Goal: Information Seeking & Learning: Learn about a topic

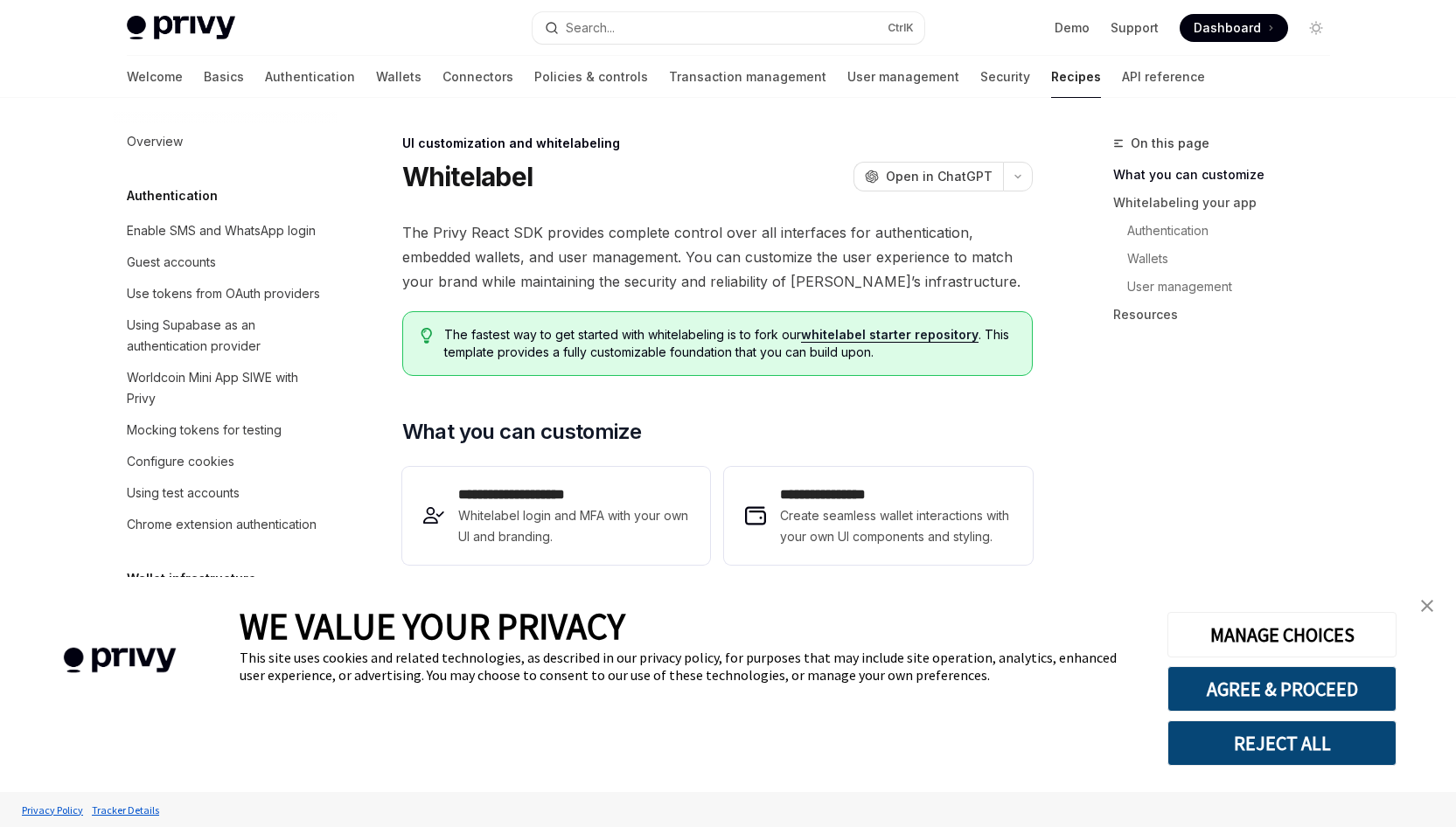
type textarea "*"
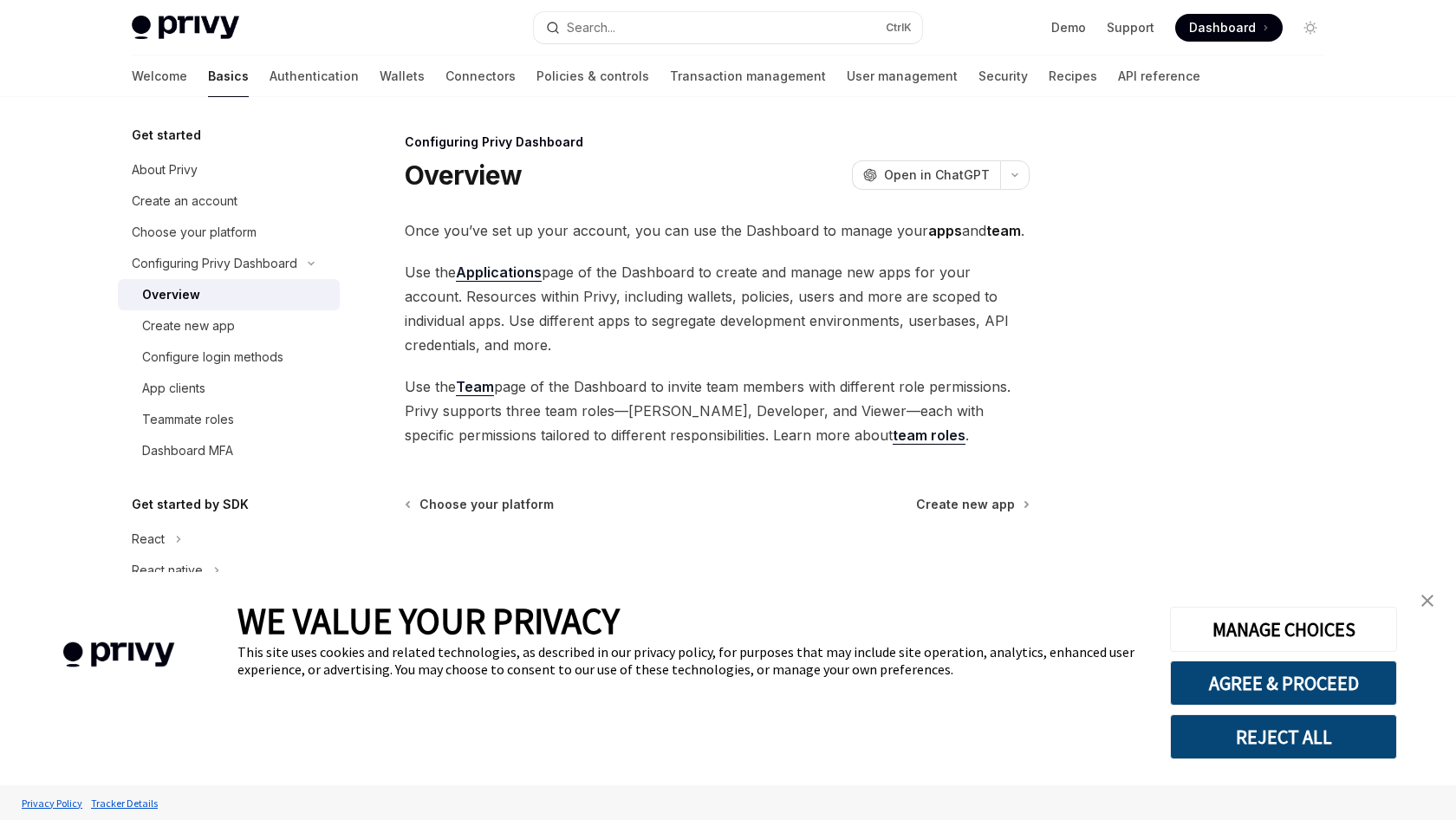
type textarea "*"
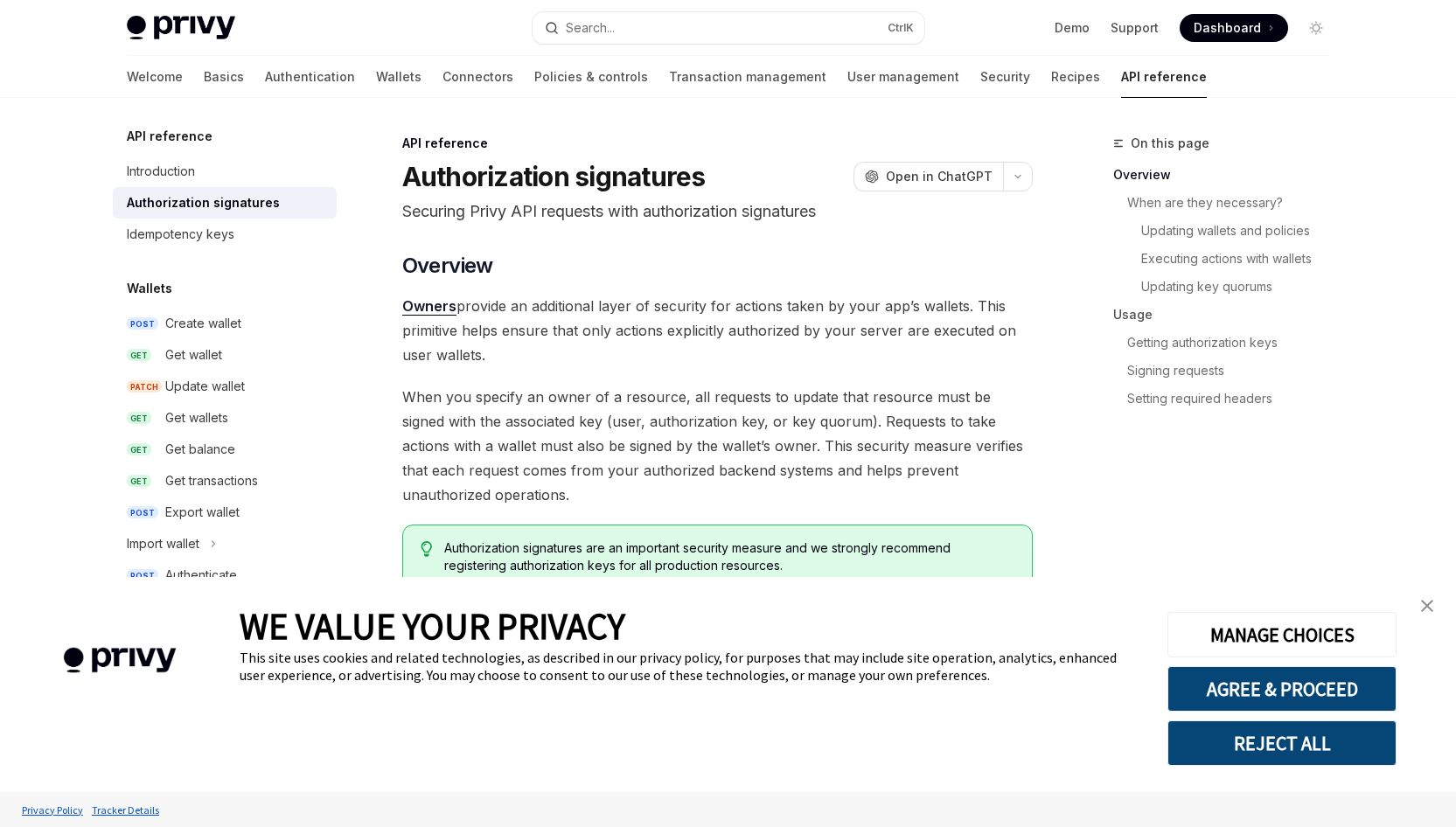
type textarea "*"
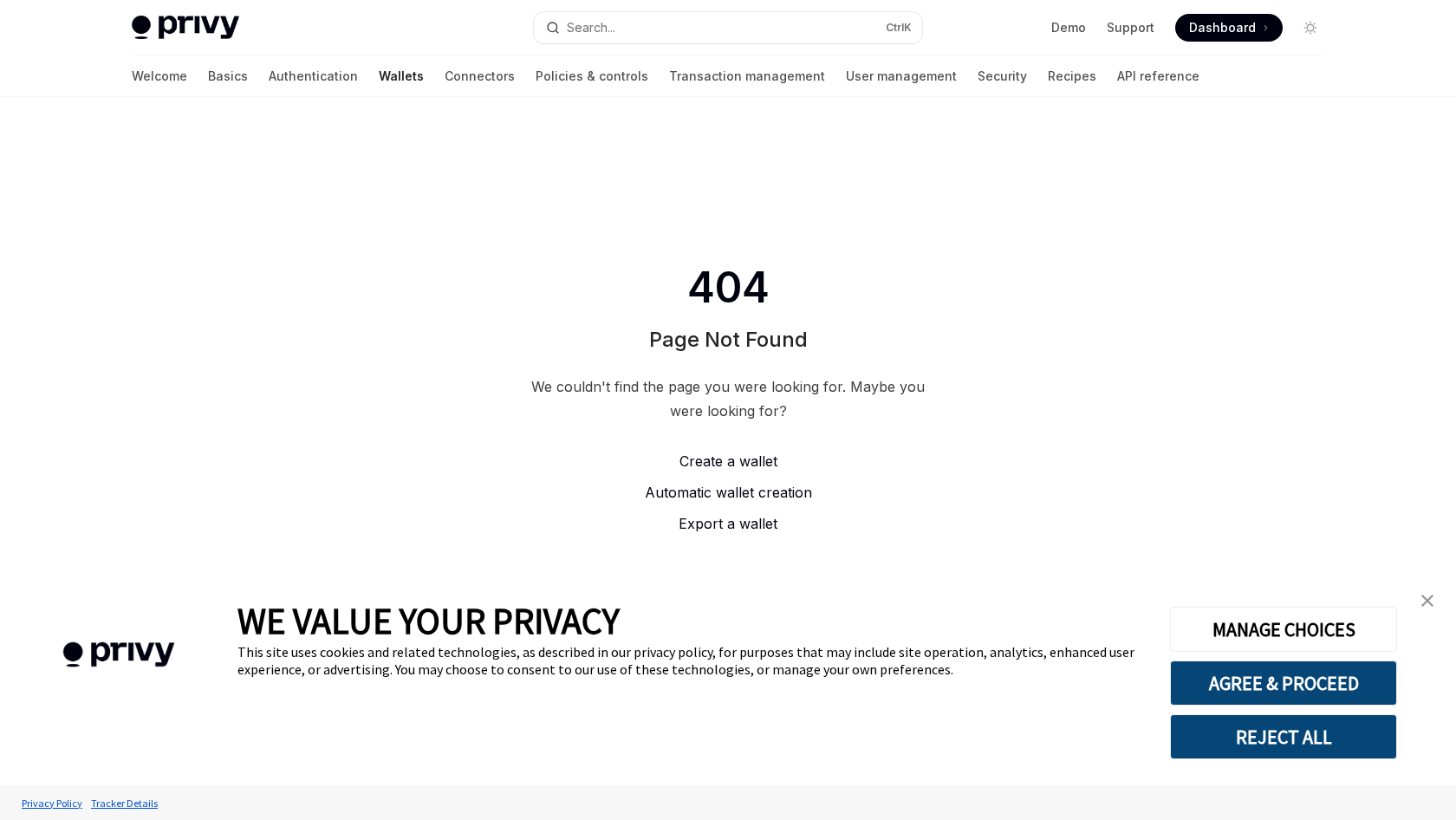
type textarea "*"
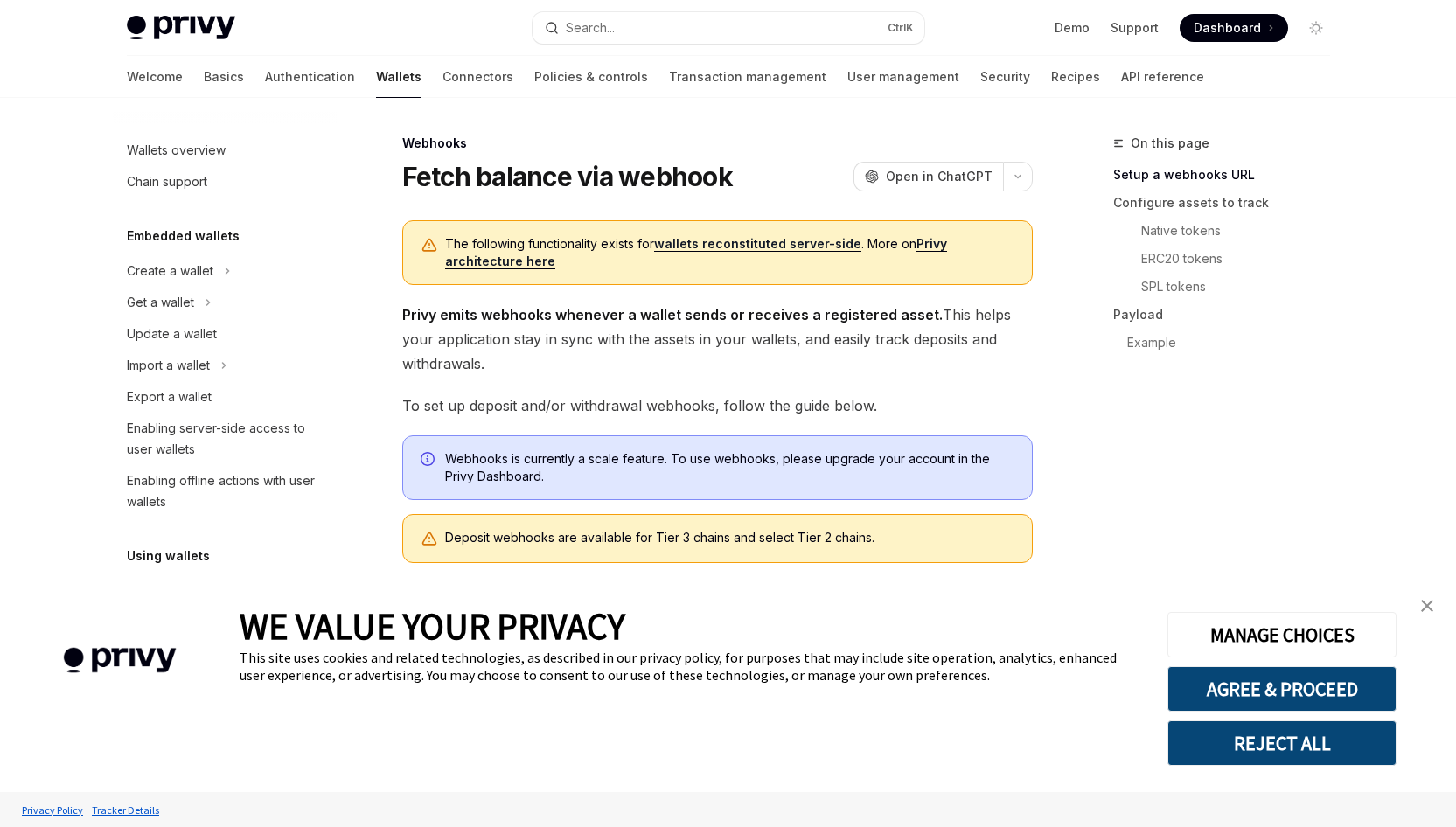
scroll to position [622, 0]
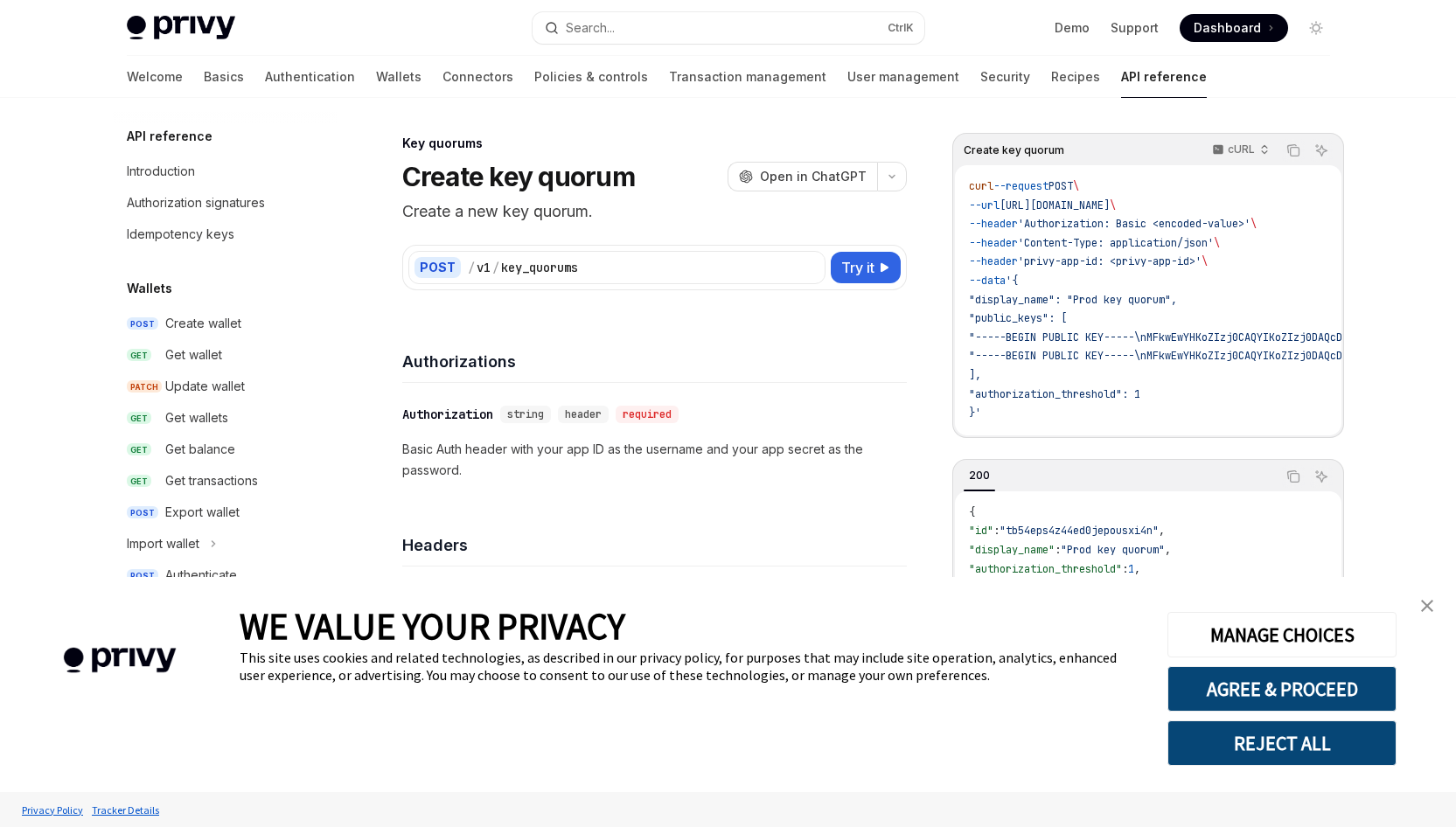
scroll to position [952, 0]
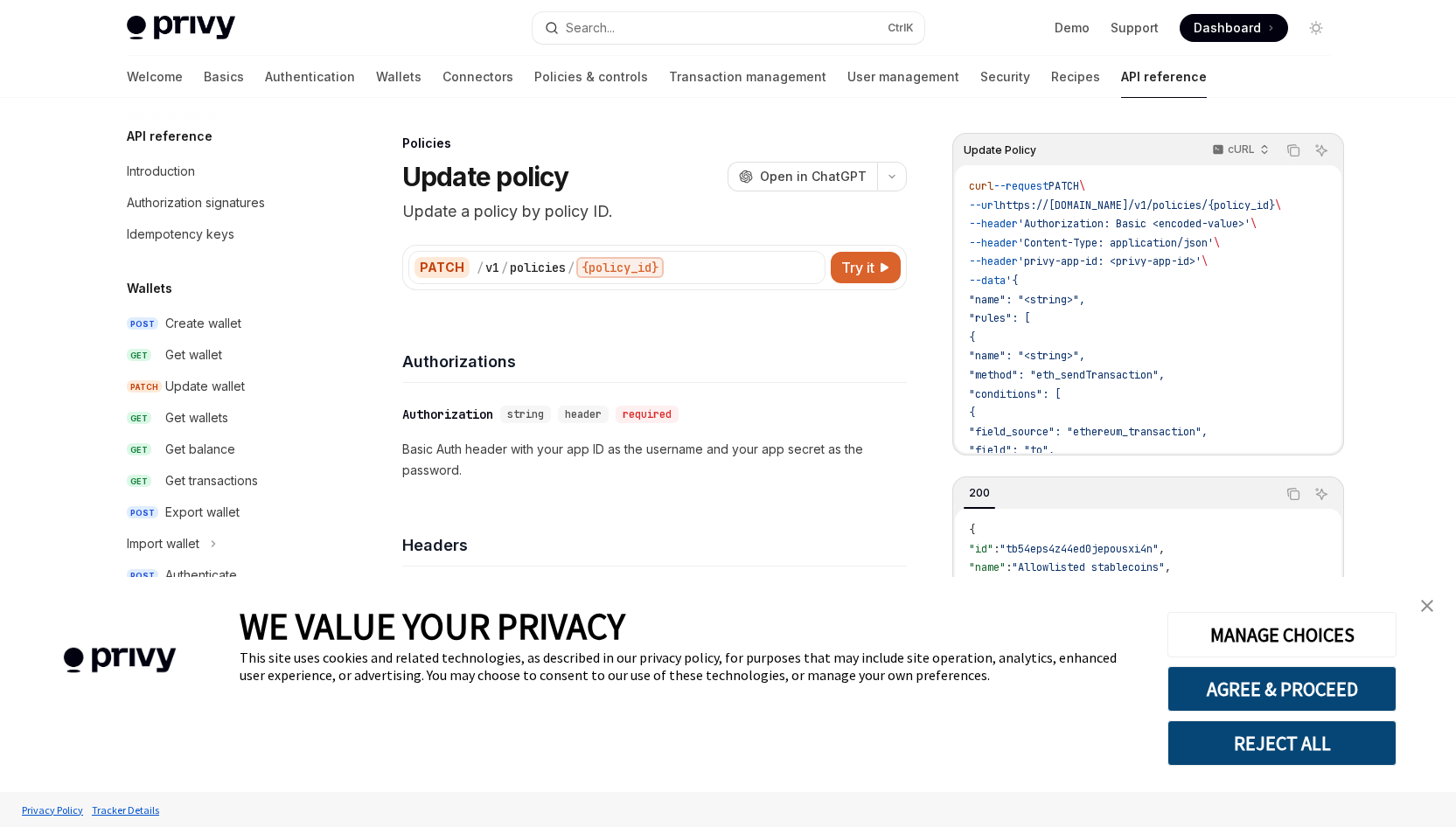
scroll to position [711, 0]
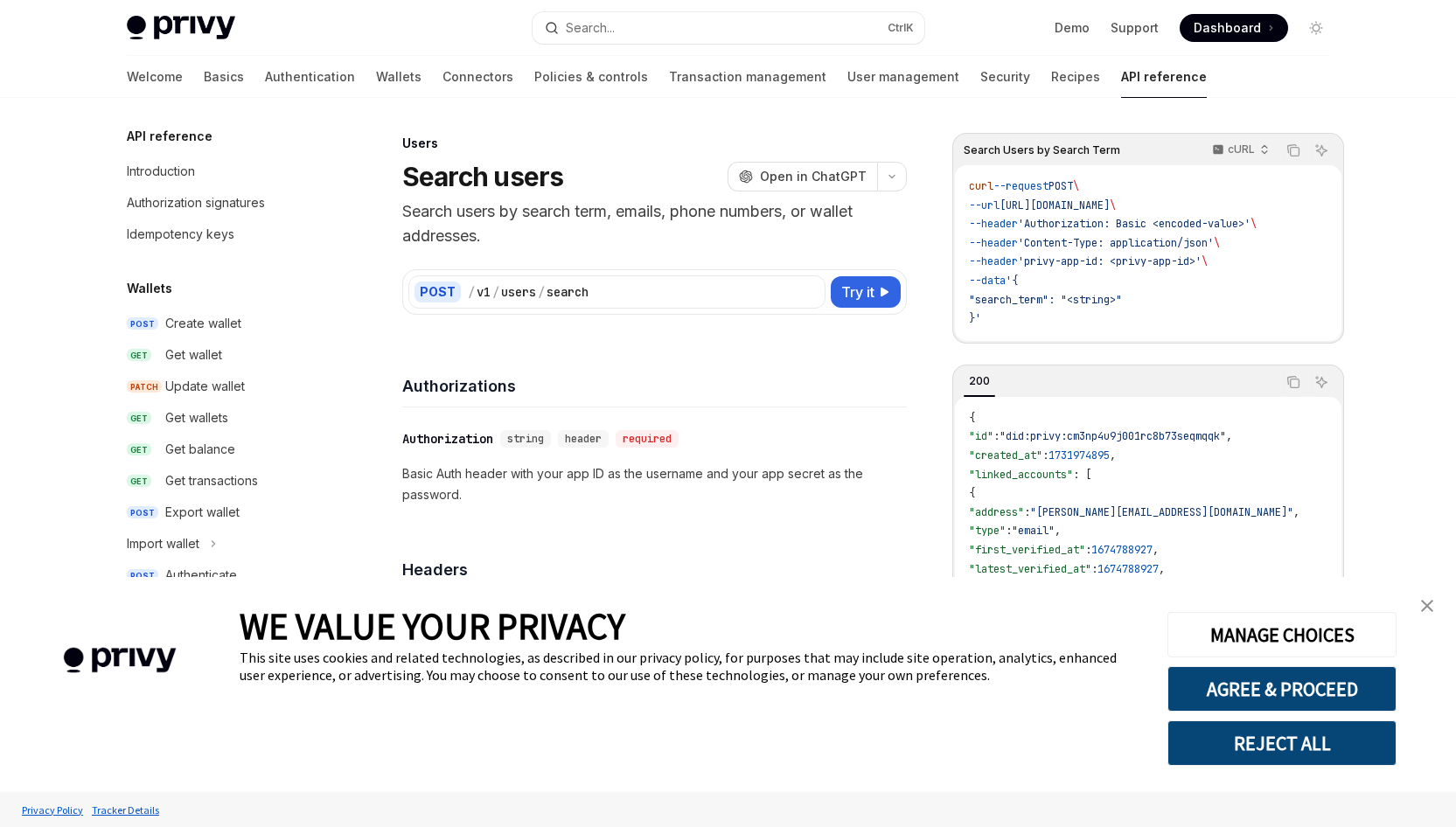
scroll to position [1010, 0]
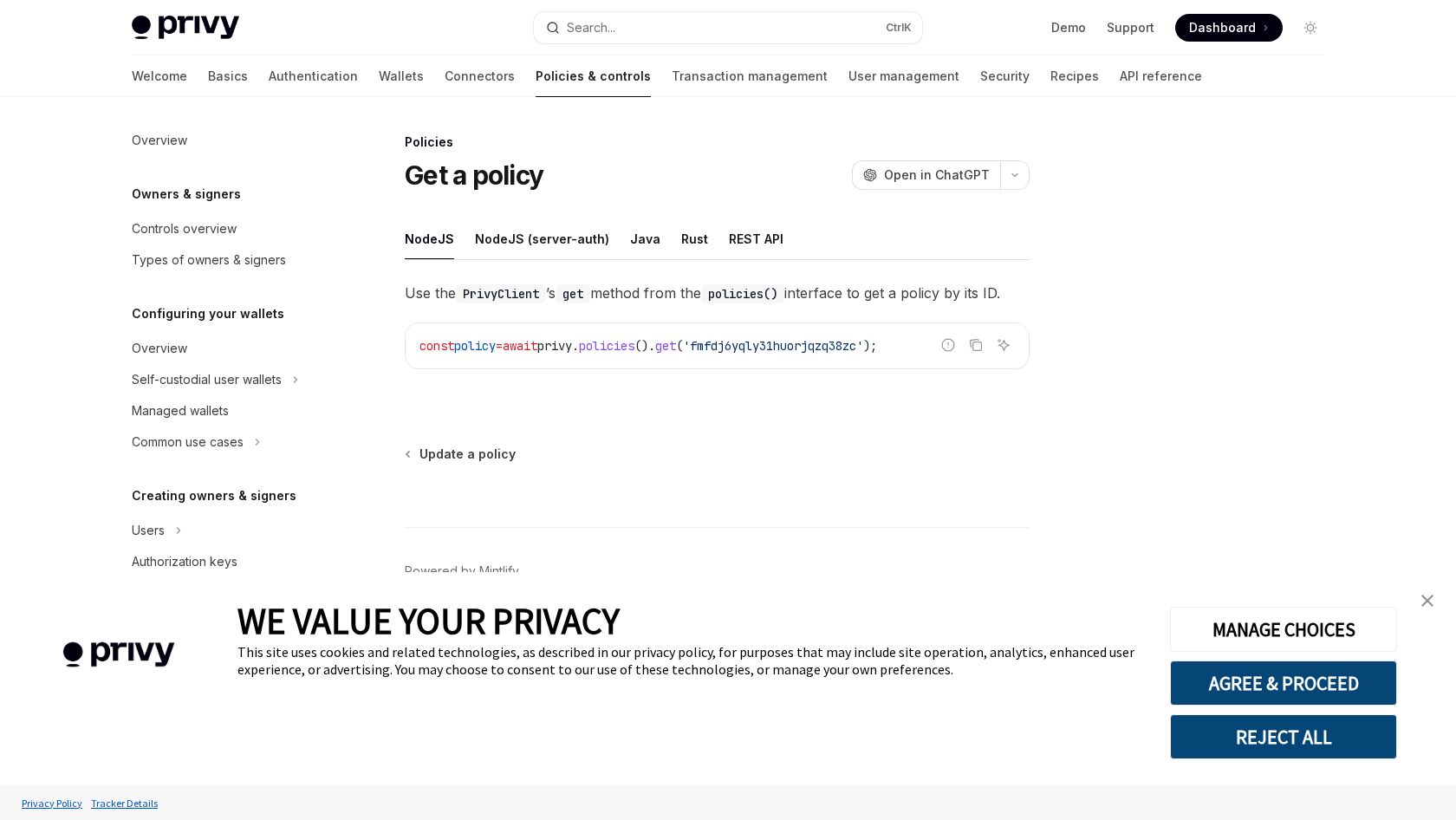
scroll to position [400, 0]
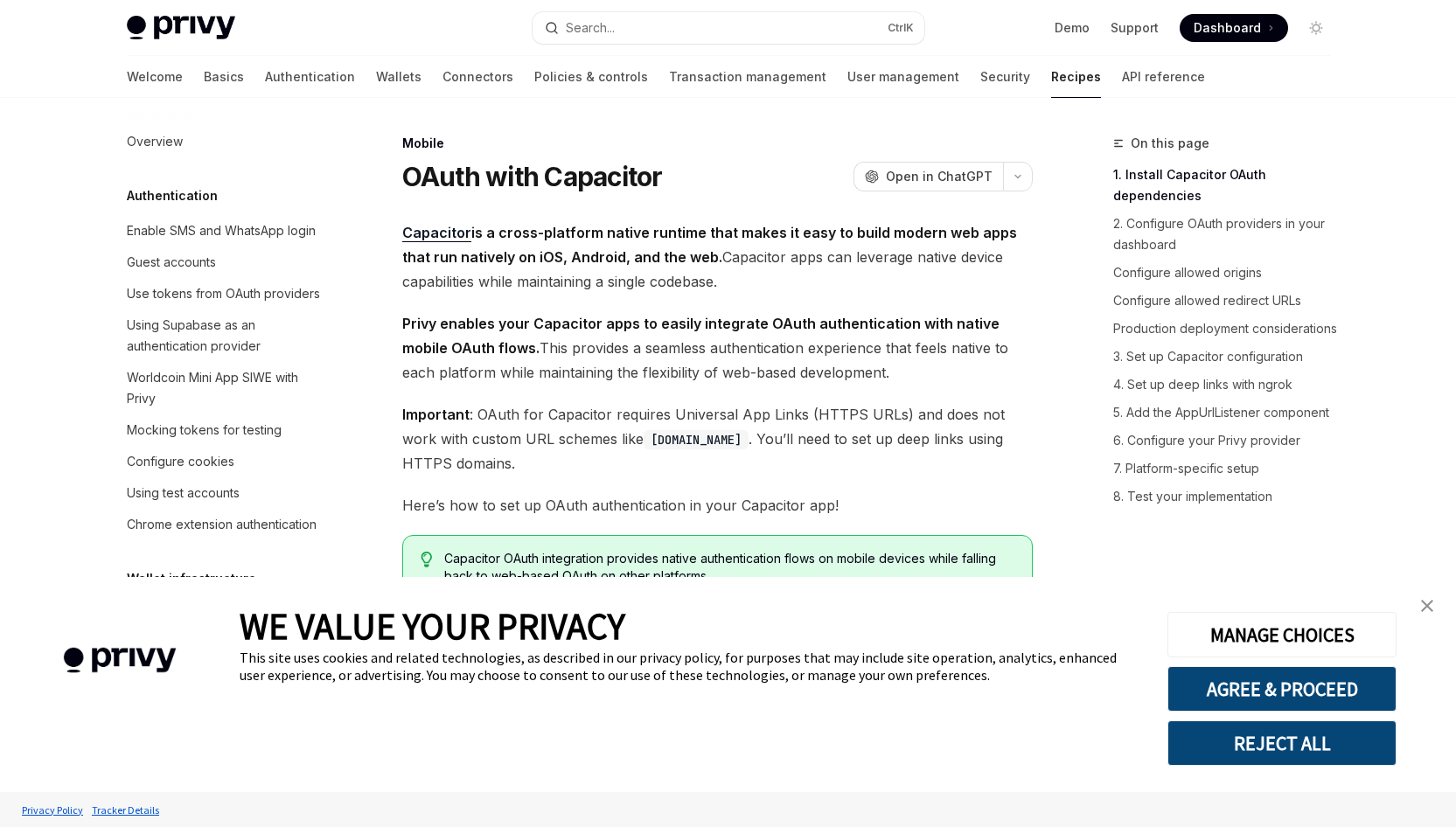
scroll to position [2028, 0]
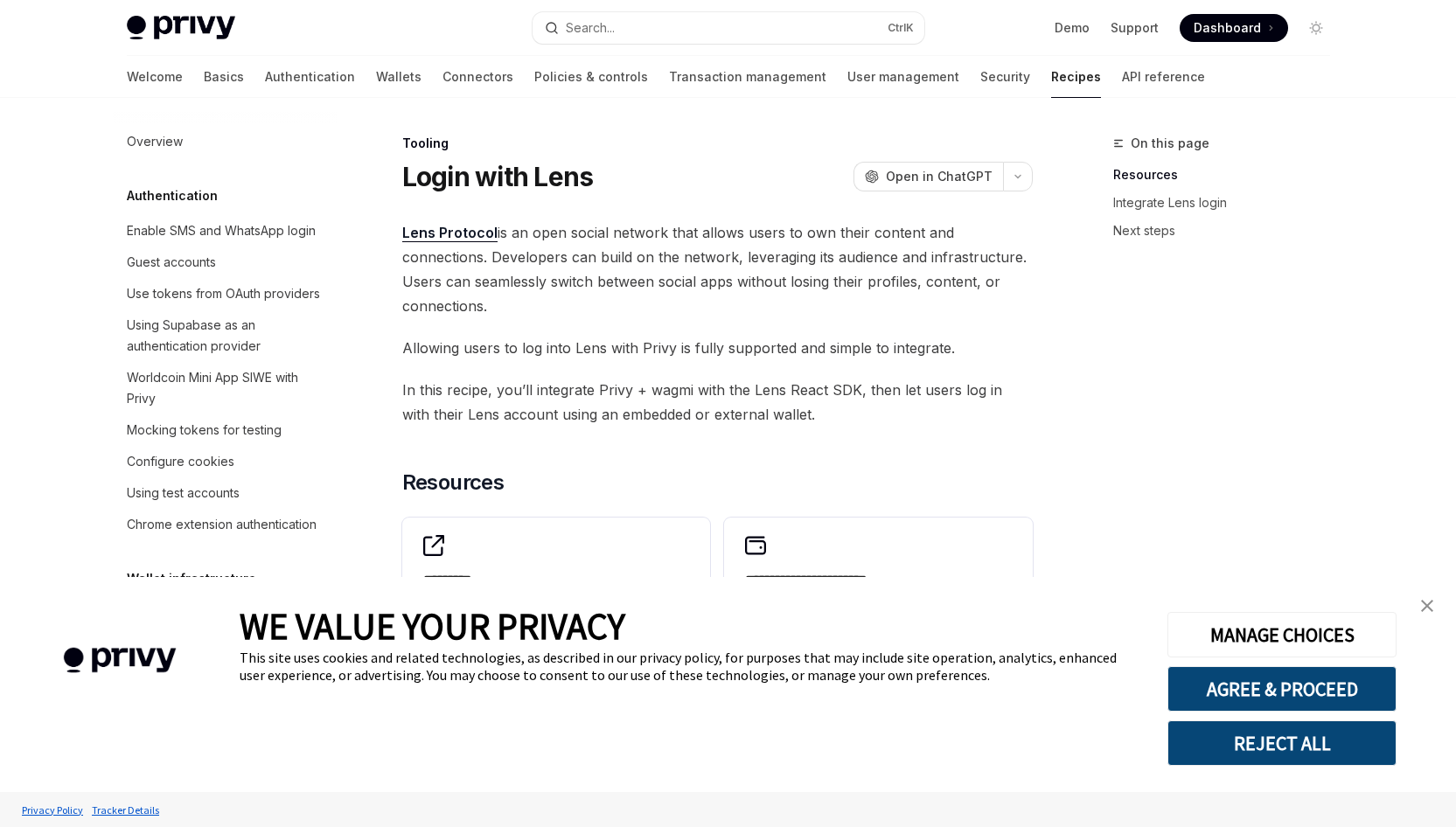
scroll to position [2202, 0]
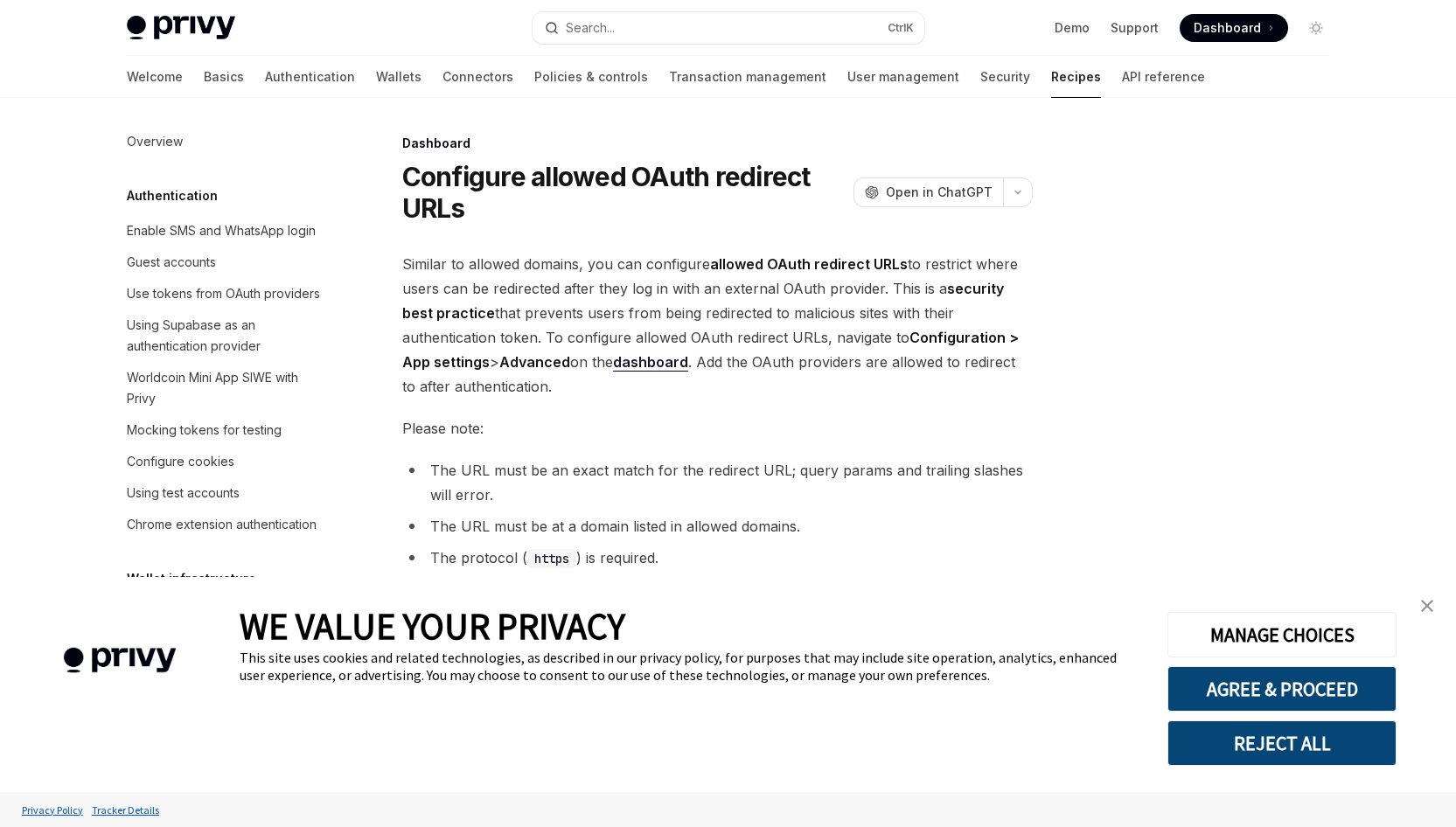
scroll to position [991, 0]
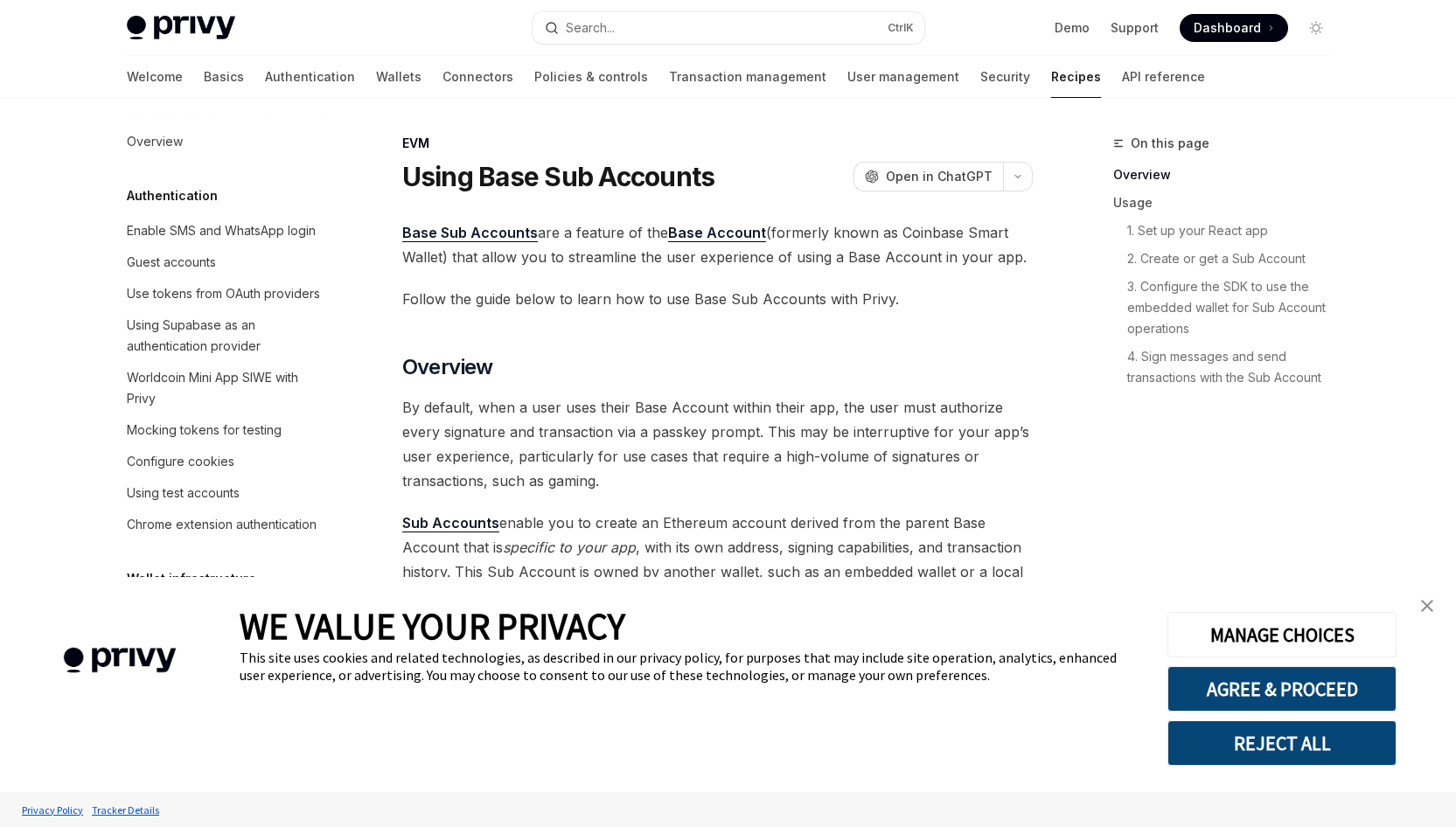
scroll to position [2406, 0]
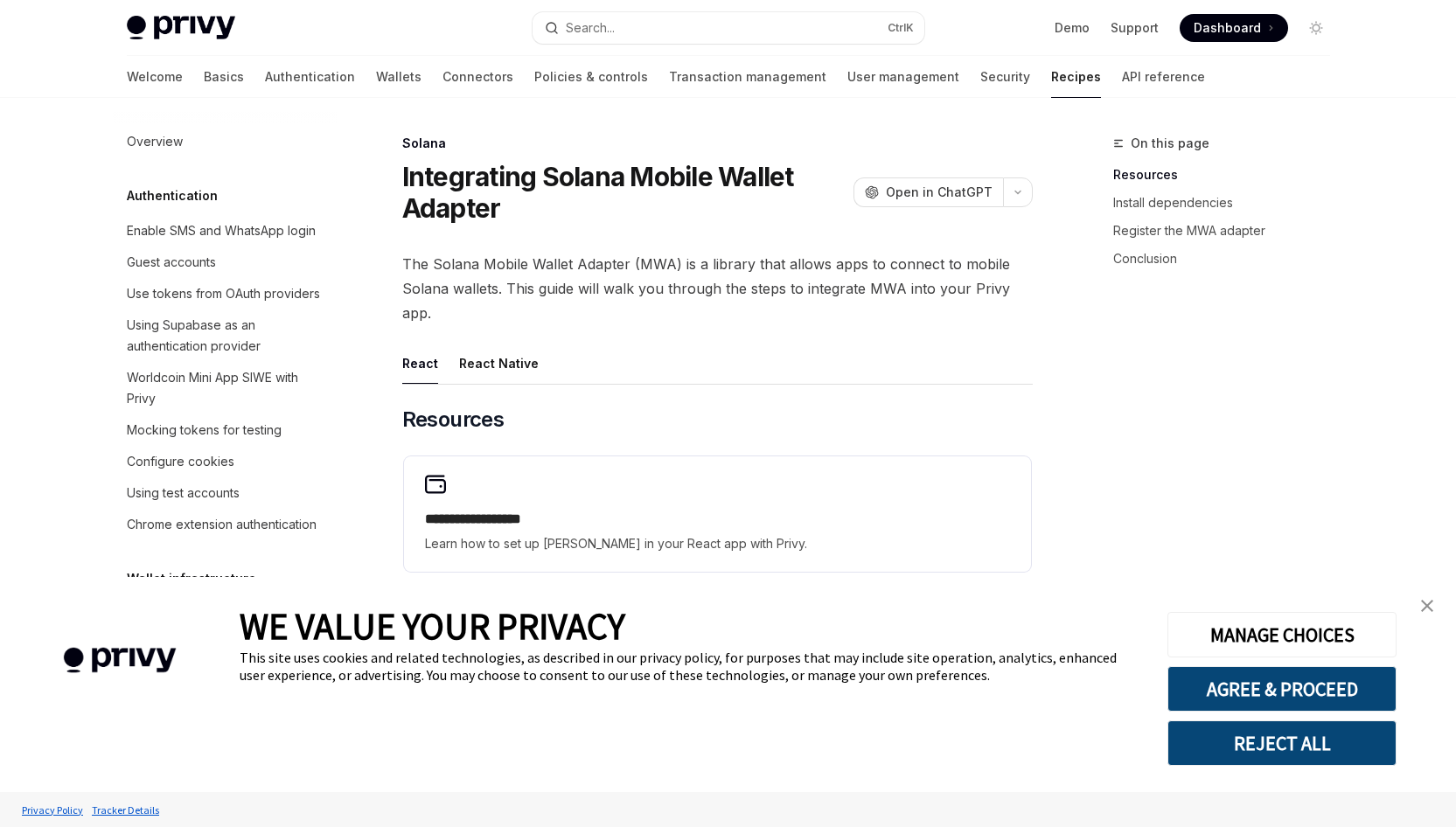
scroll to position [2748, 0]
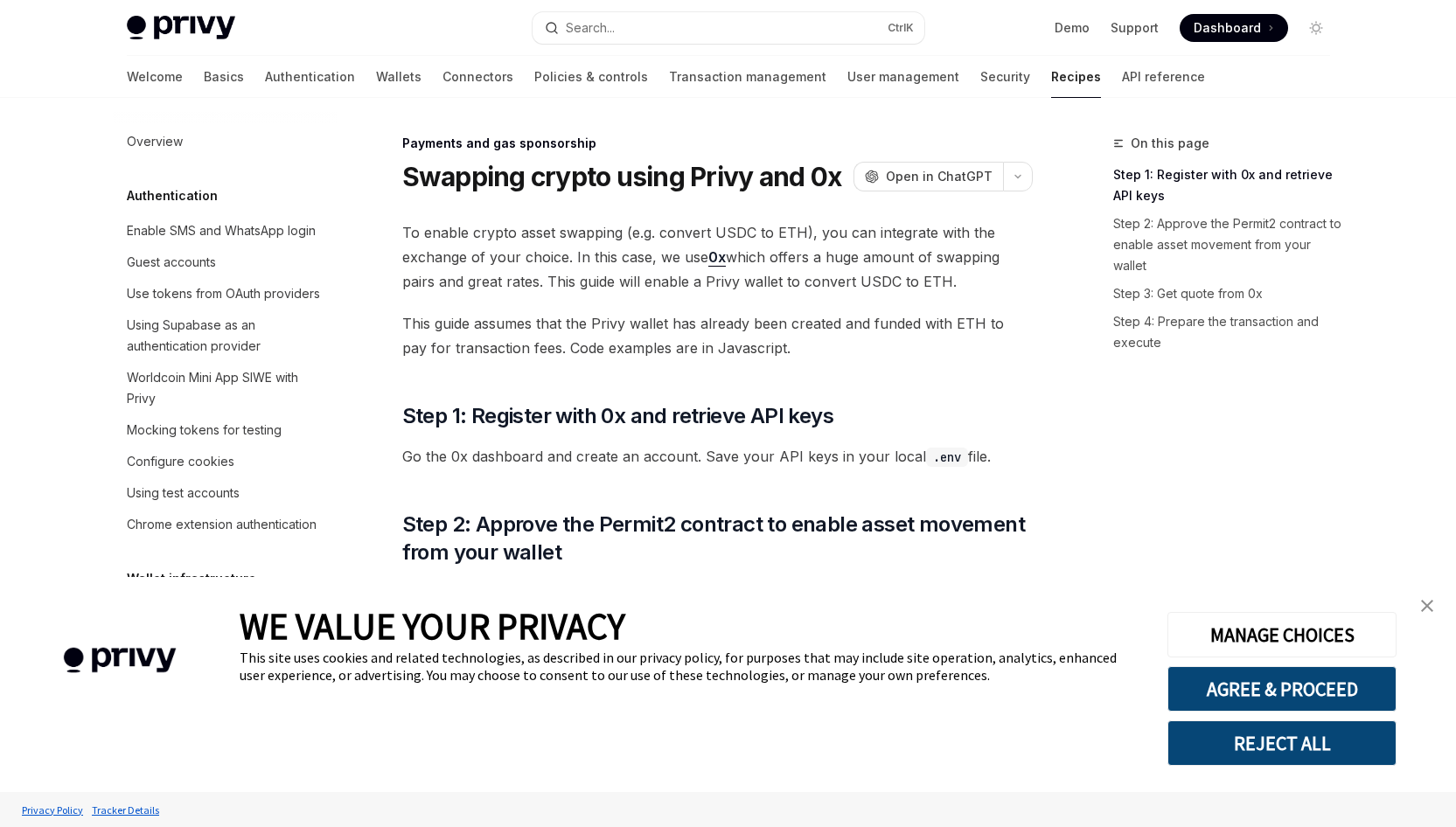
scroll to position [1462, 0]
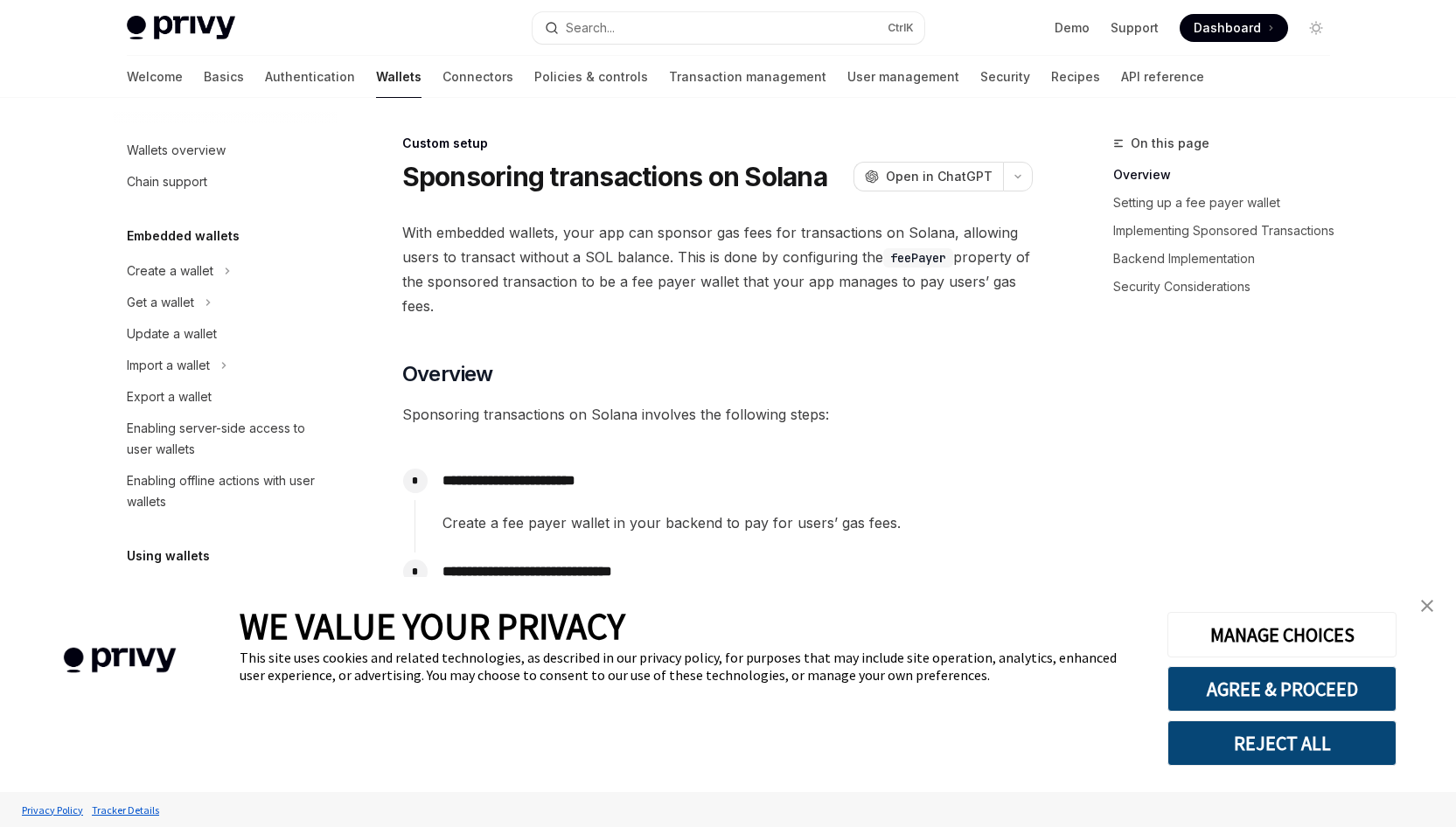
scroll to position [780, 0]
